Goal: Transaction & Acquisition: Purchase product/service

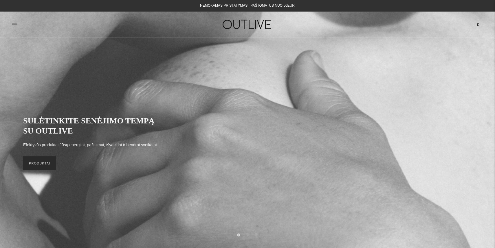
click at [43, 165] on link "PRODUKTAI" at bounding box center [39, 164] width 33 height 14
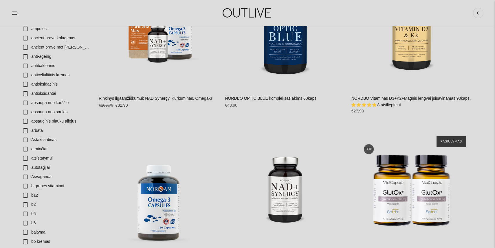
scroll to position [189, 0]
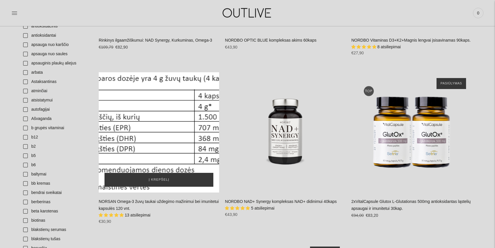
click at [155, 134] on div "NORSAN Omega-3 žuvų taukai uždegimo mažinimui bei imunitetui kapsulės 120 vnt.\a" at bounding box center [159, 132] width 120 height 120
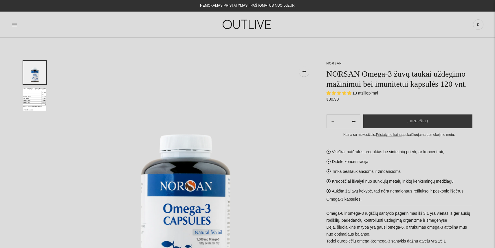
select select "**********"
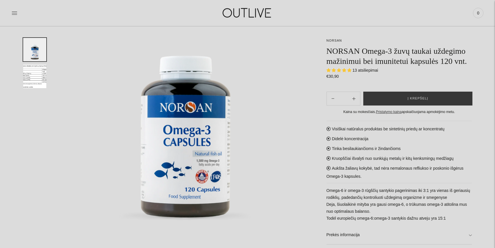
scroll to position [81, 0]
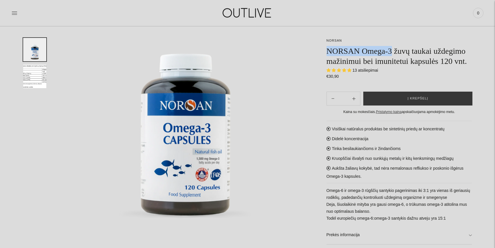
drag, startPoint x: 329, startPoint y: 51, endPoint x: 398, endPoint y: 47, distance: 69.0
click at [398, 47] on h1 "NORSAN Omega-3 žuvų taukai uždegimo mažinimui bei imunitetui kapsulės 120 vnt." at bounding box center [400, 56] width 146 height 20
copy h1 "NORSAN Omega-3"
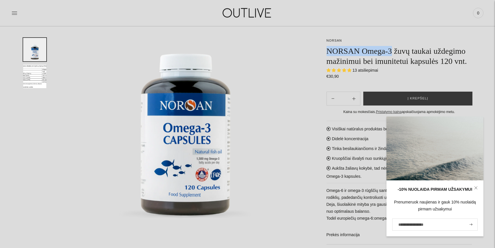
click at [279, 130] on img at bounding box center [186, 108] width 257 height 257
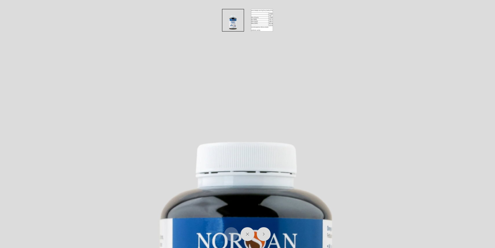
click at [450, 73] on img at bounding box center [247, 247] width 495 height 495
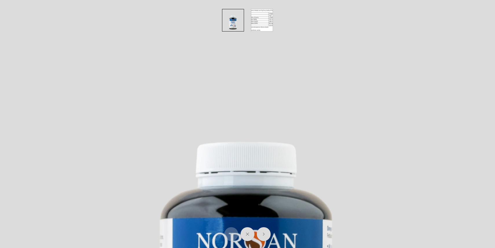
click at [193, 71] on img at bounding box center [247, 247] width 495 height 495
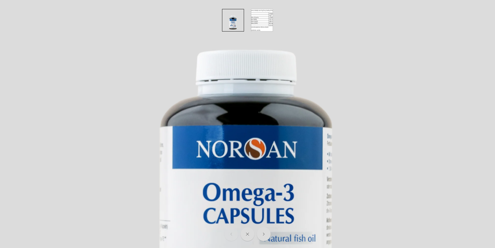
scroll to position [190, 0]
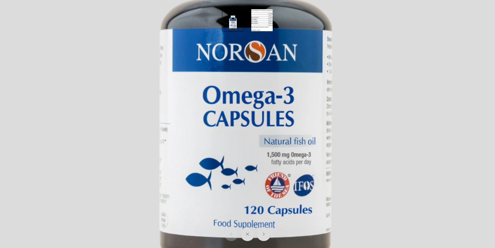
click at [244, 242] on div at bounding box center [247, 234] width 49 height 16
click at [246, 238] on button "Close" at bounding box center [247, 234] width 15 height 15
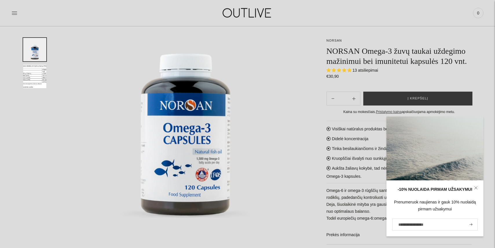
scroll to position [70, 0]
